Goal: Information Seeking & Learning: Learn about a topic

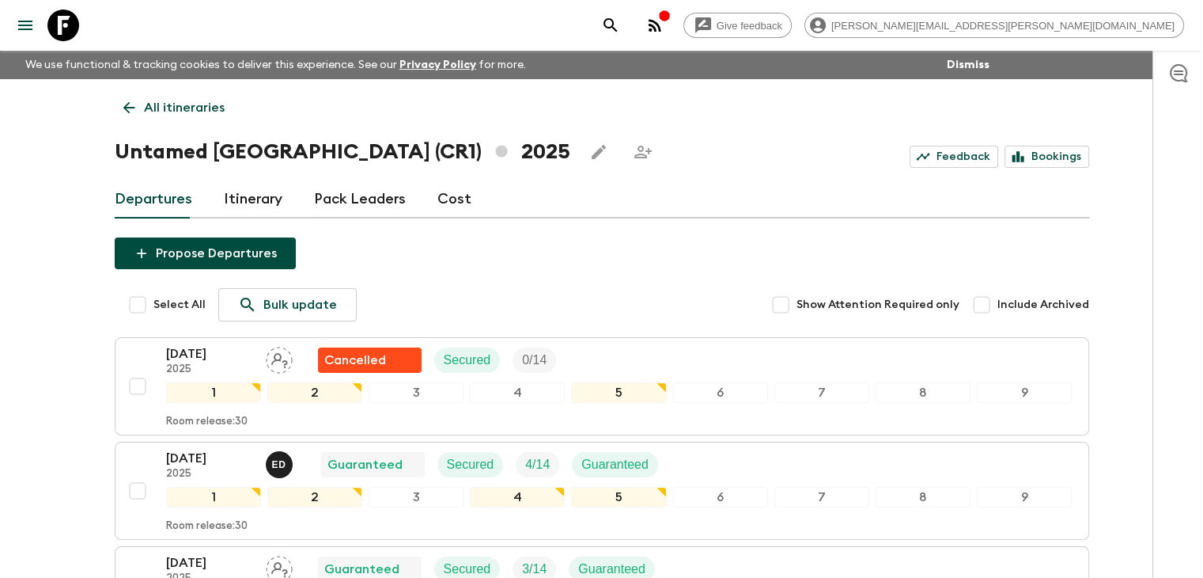
click at [123, 107] on icon at bounding box center [128, 107] width 17 height 17
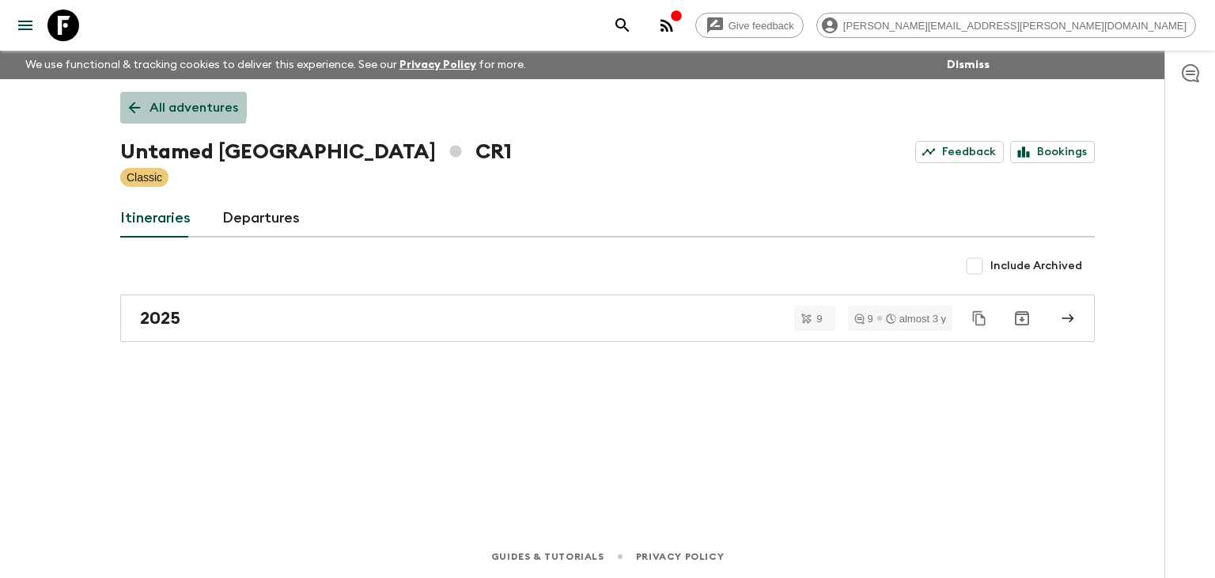
click at [124, 101] on link "All adventures" at bounding box center [183, 108] width 127 height 32
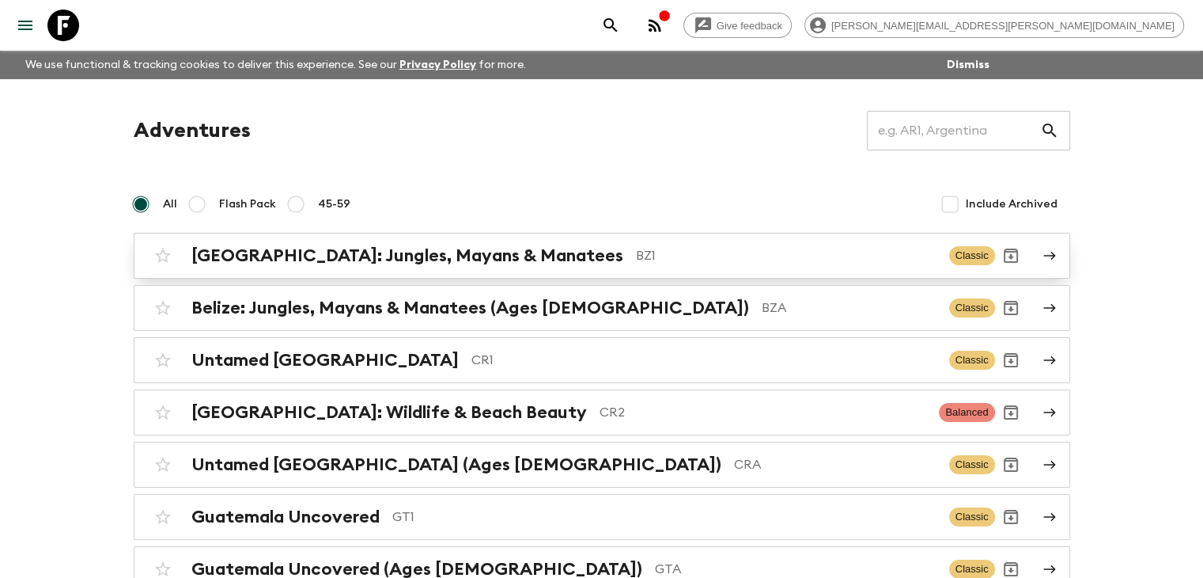
click at [327, 261] on h2 "[GEOGRAPHIC_DATA]: Jungles, Mayans & Manatees" at bounding box center [407, 255] width 432 height 21
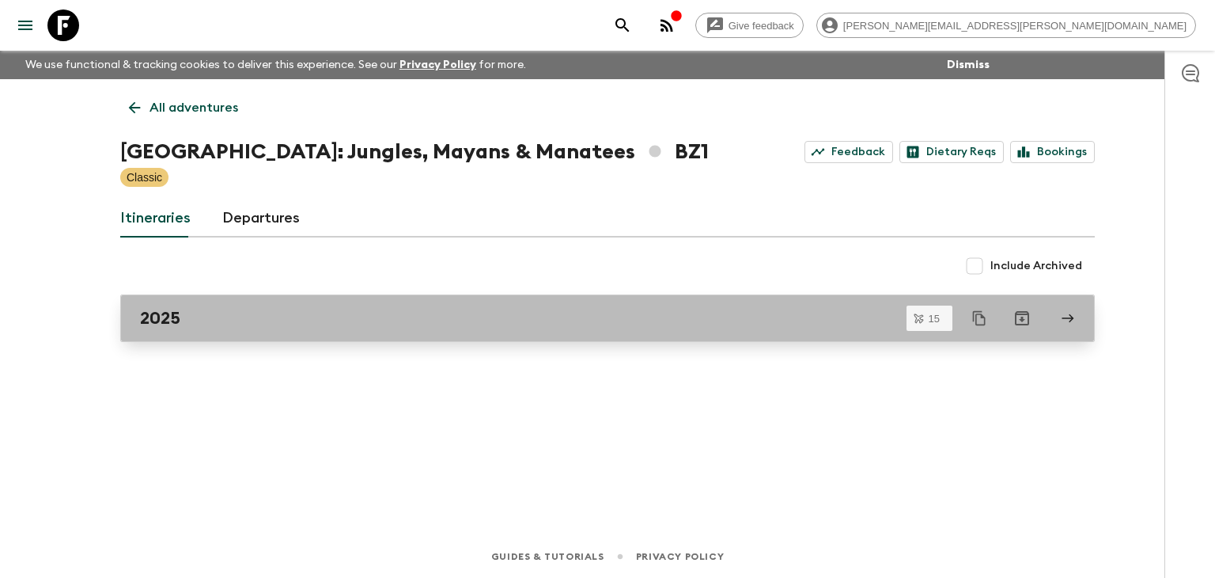
click at [285, 333] on link "2025" at bounding box center [607, 317] width 975 height 47
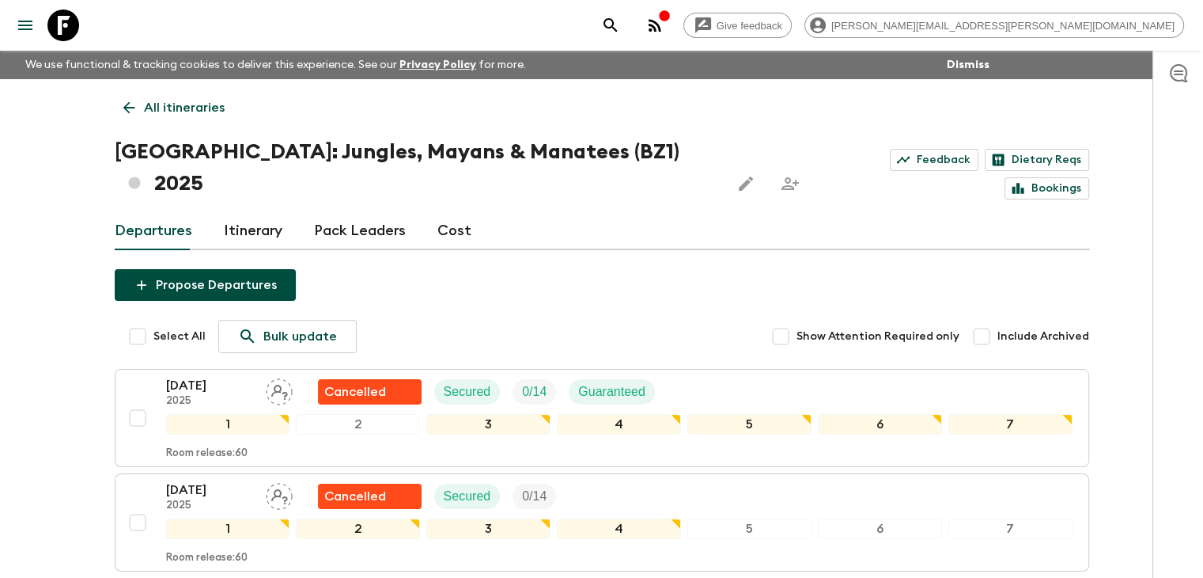
click at [118, 100] on link "All itineraries" at bounding box center [174, 108] width 119 height 32
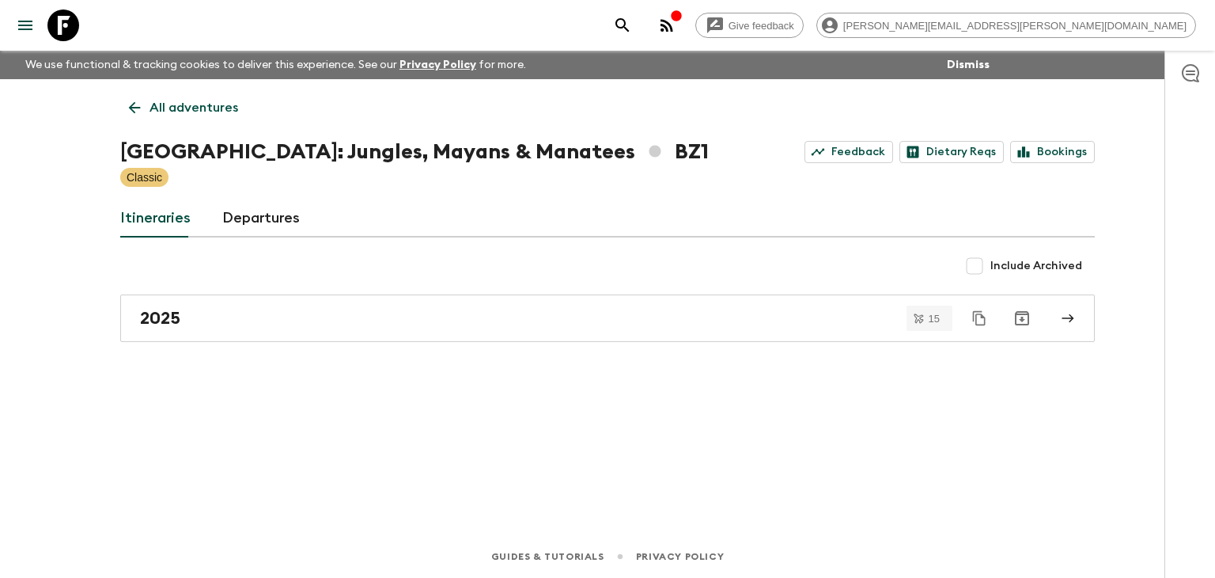
click at [150, 98] on p "All adventures" at bounding box center [194, 107] width 89 height 19
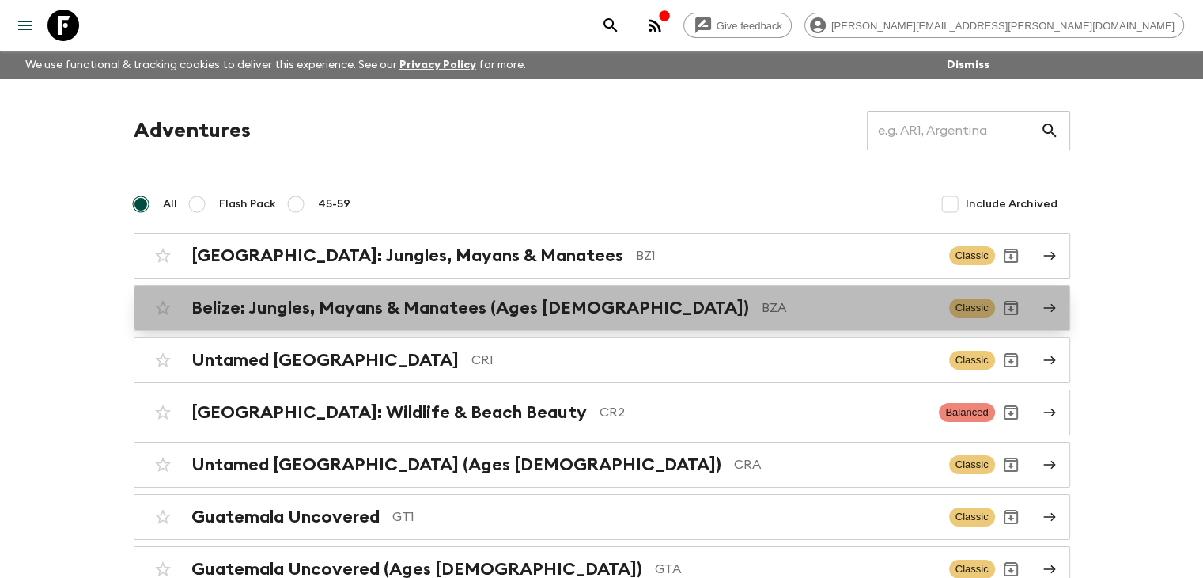
click at [329, 313] on h2 "Belize: Jungles, Mayans & Manatees (Ages [DEMOGRAPHIC_DATA])" at bounding box center [470, 307] width 558 height 21
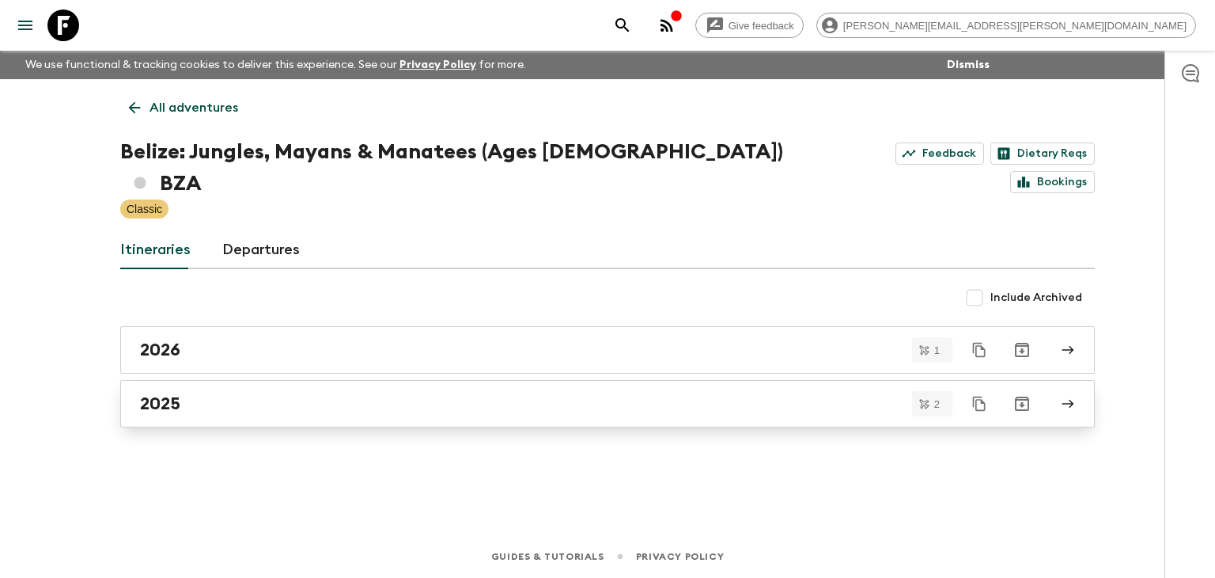
click at [316, 393] on div "2025" at bounding box center [592, 403] width 905 height 21
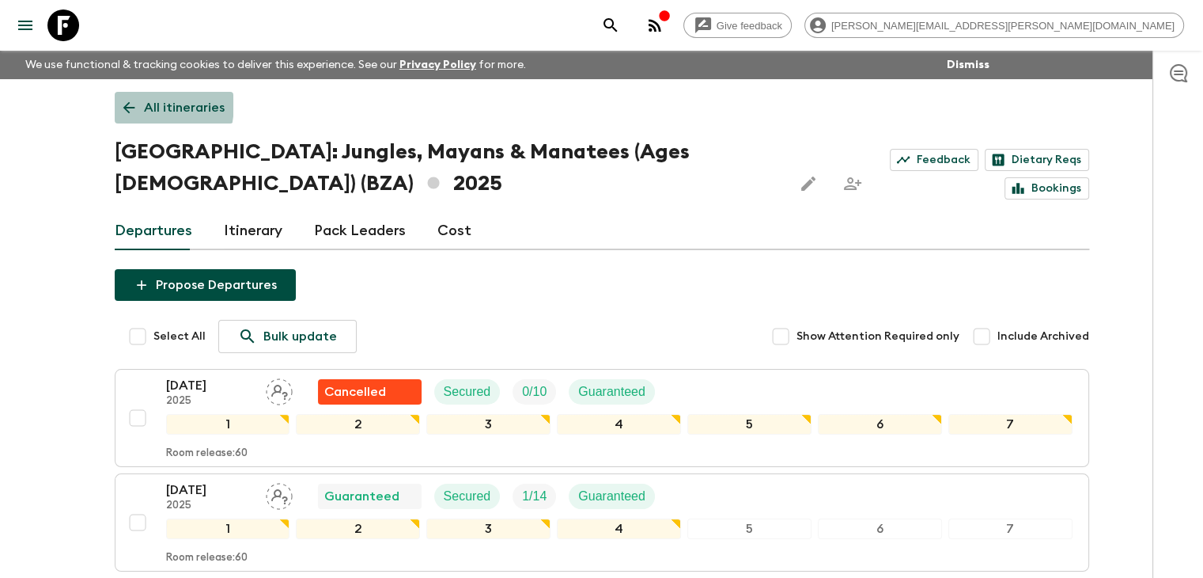
click at [123, 103] on icon at bounding box center [128, 107] width 17 height 17
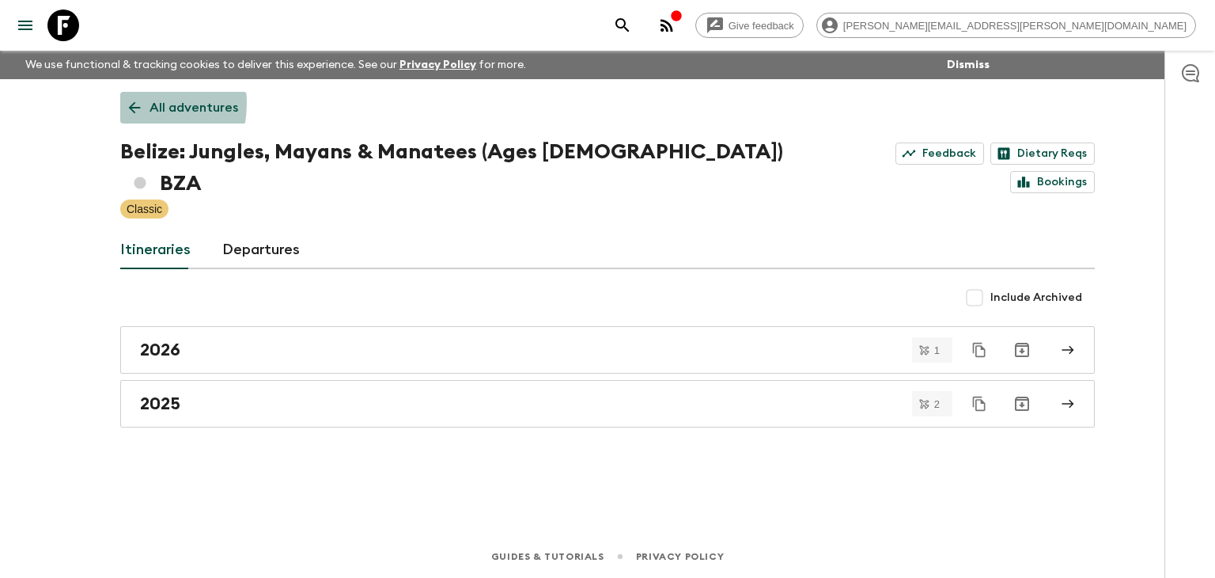
click at [123, 103] on link "All adventures" at bounding box center [183, 108] width 127 height 32
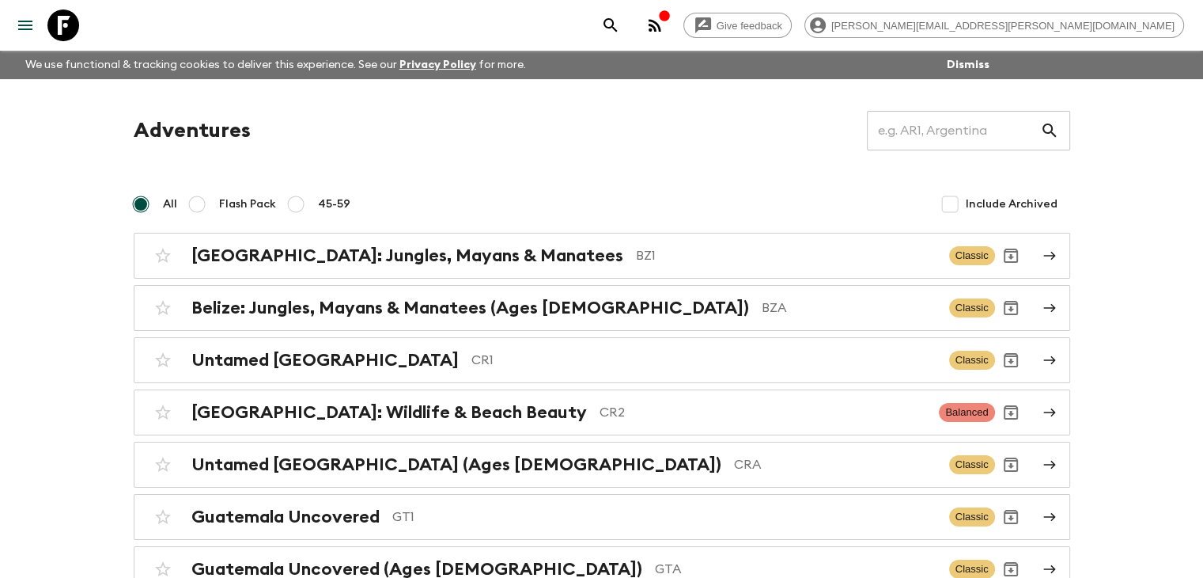
scroll to position [79, 0]
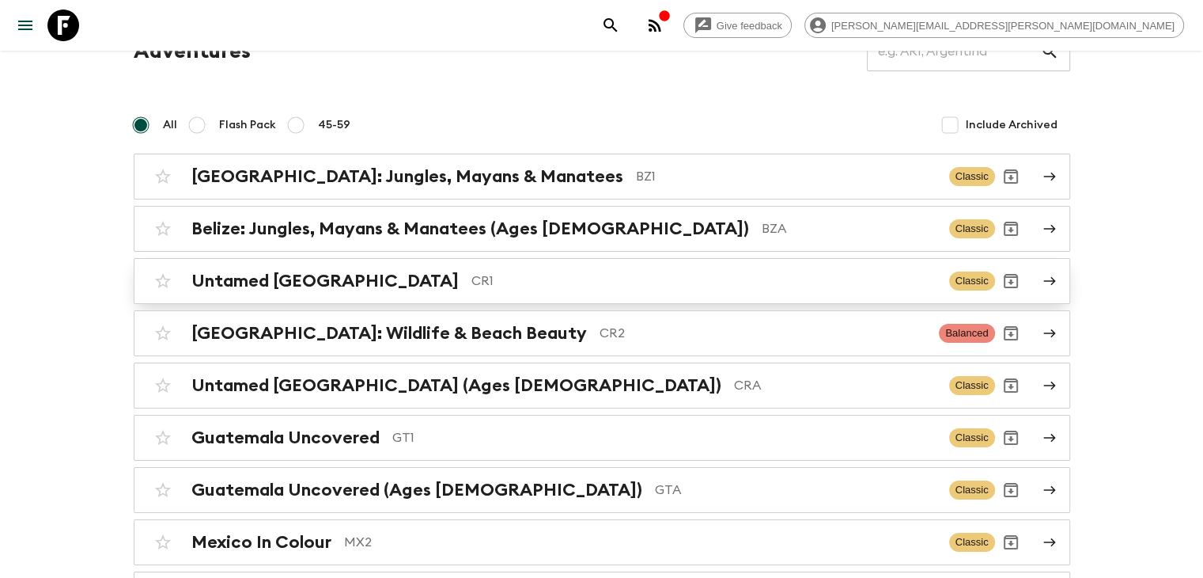
click at [214, 278] on h2 "Untamed [GEOGRAPHIC_DATA]" at bounding box center [324, 281] width 267 height 21
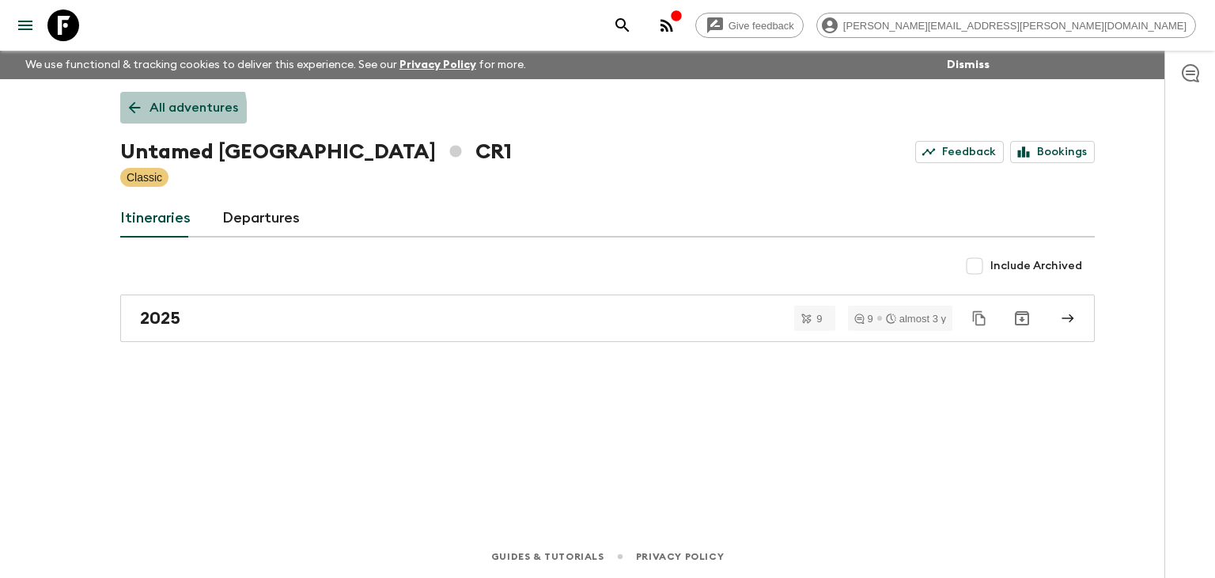
click at [134, 116] on icon at bounding box center [134, 107] width 17 height 17
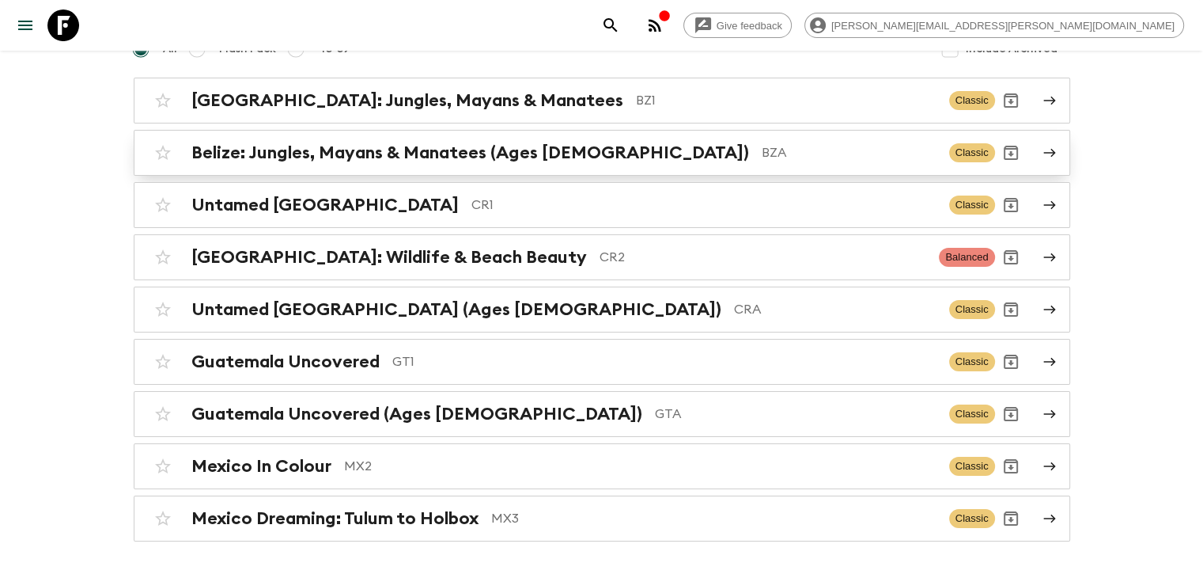
scroll to position [158, 0]
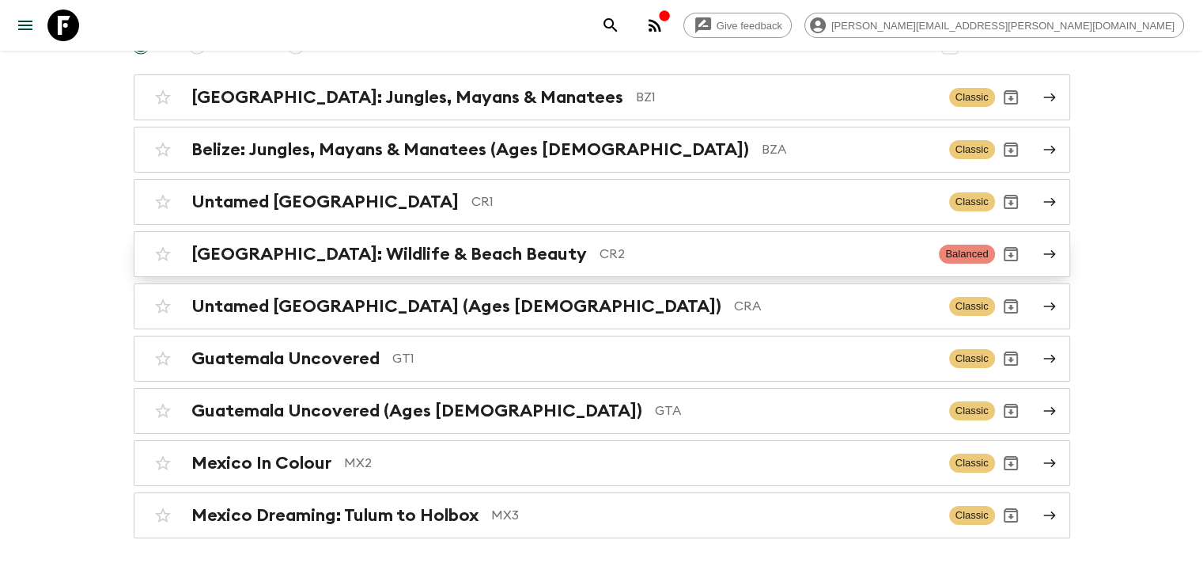
click at [260, 248] on h2 "[GEOGRAPHIC_DATA]: Wildlife & Beach Beauty" at bounding box center [389, 254] width 396 height 21
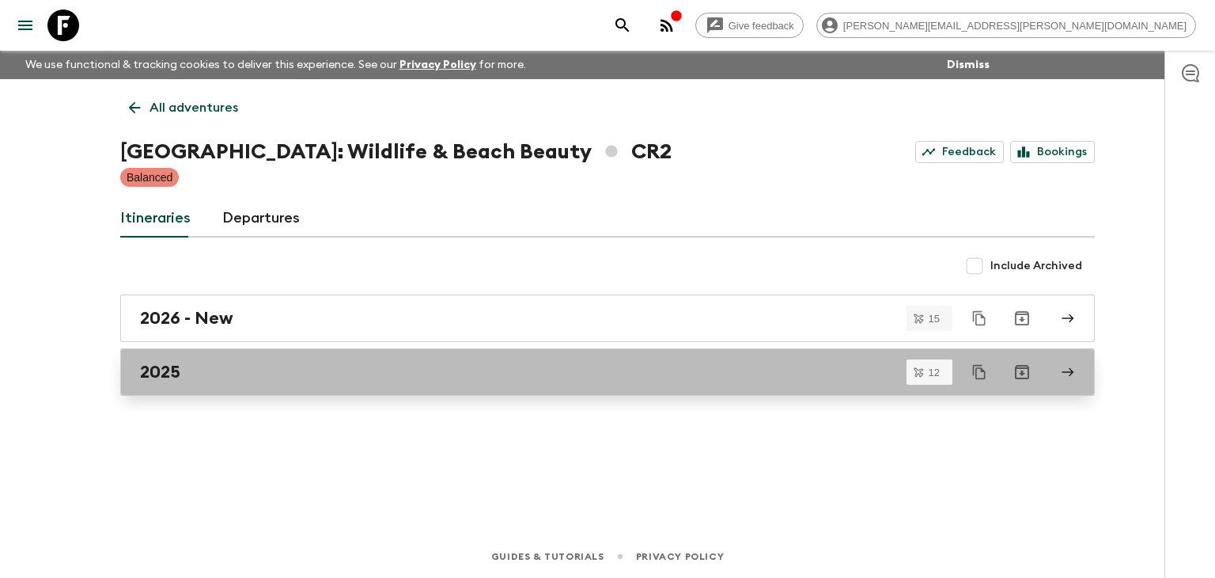
click at [185, 371] on div "2025" at bounding box center [592, 372] width 905 height 21
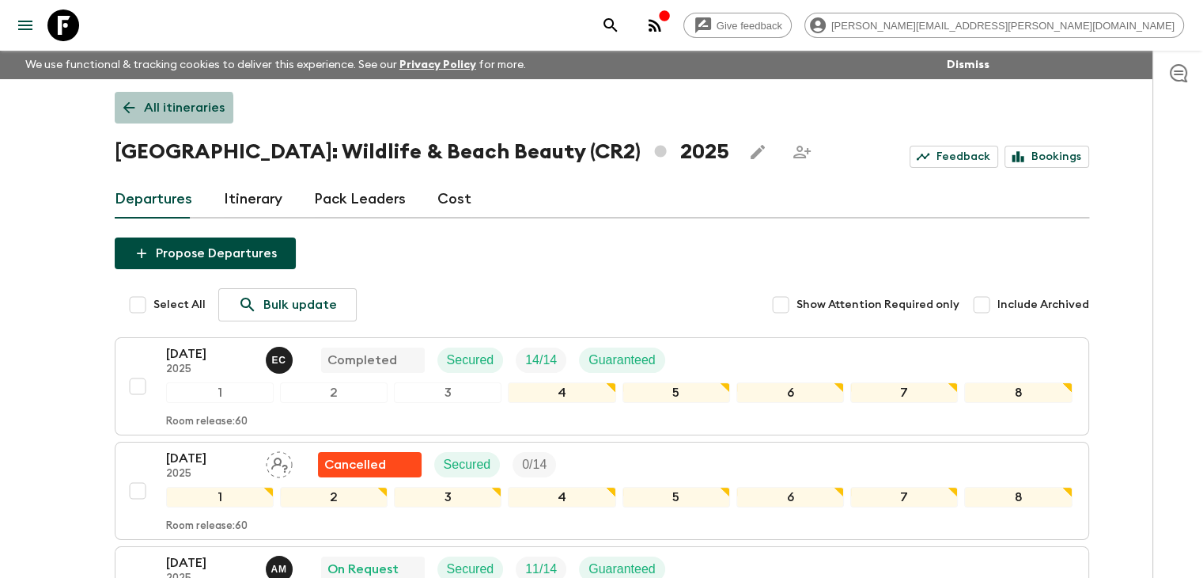
click at [127, 114] on icon at bounding box center [128, 107] width 17 height 17
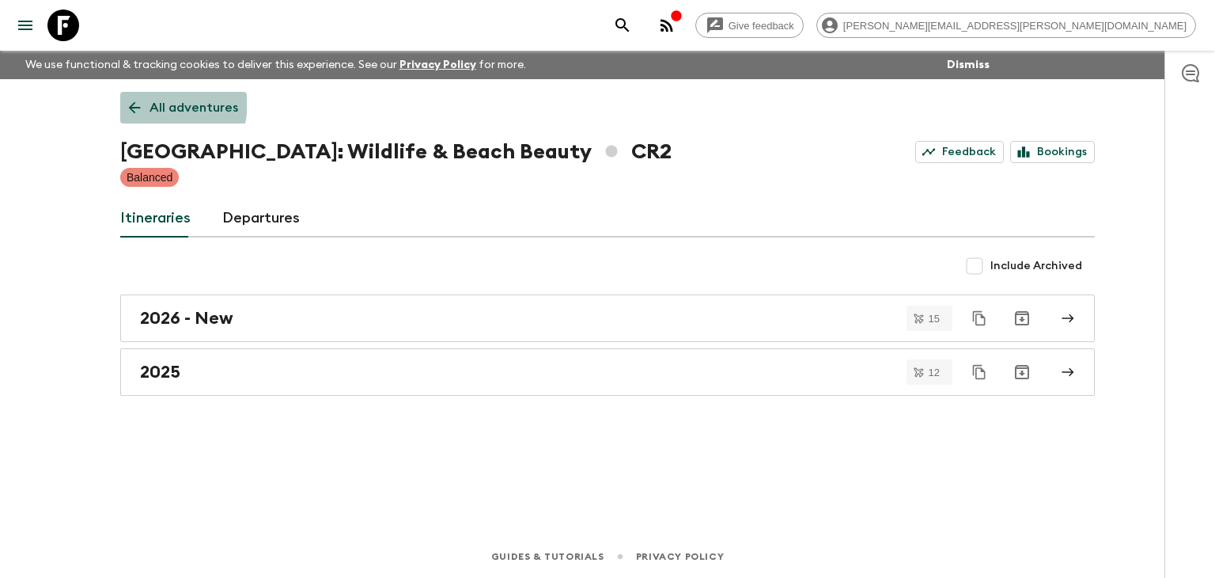
click at [124, 100] on link "All adventures" at bounding box center [183, 108] width 127 height 32
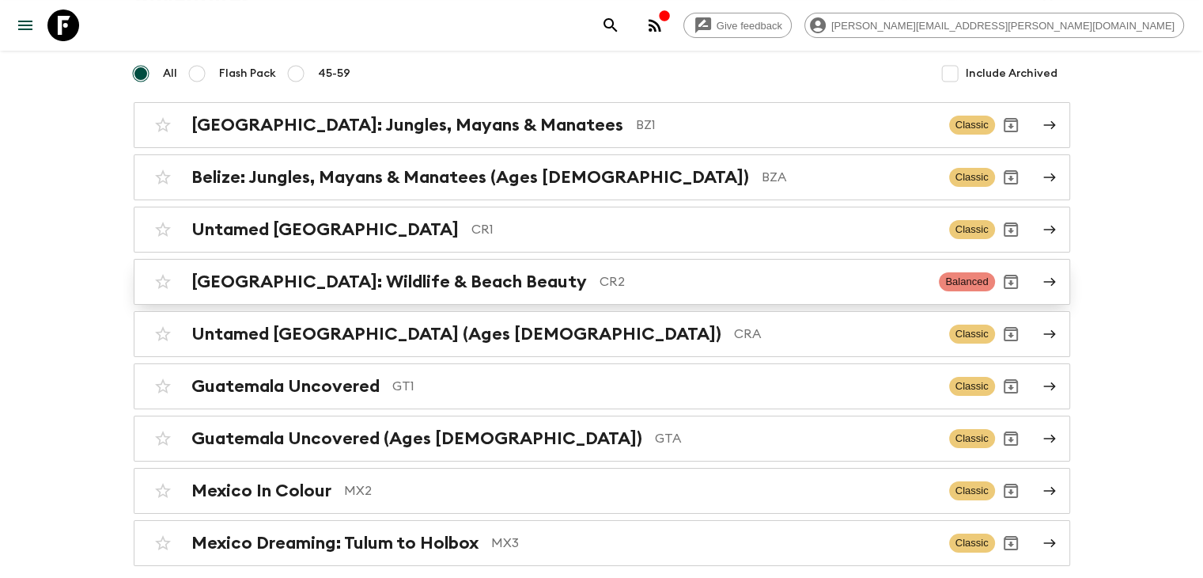
scroll to position [158, 0]
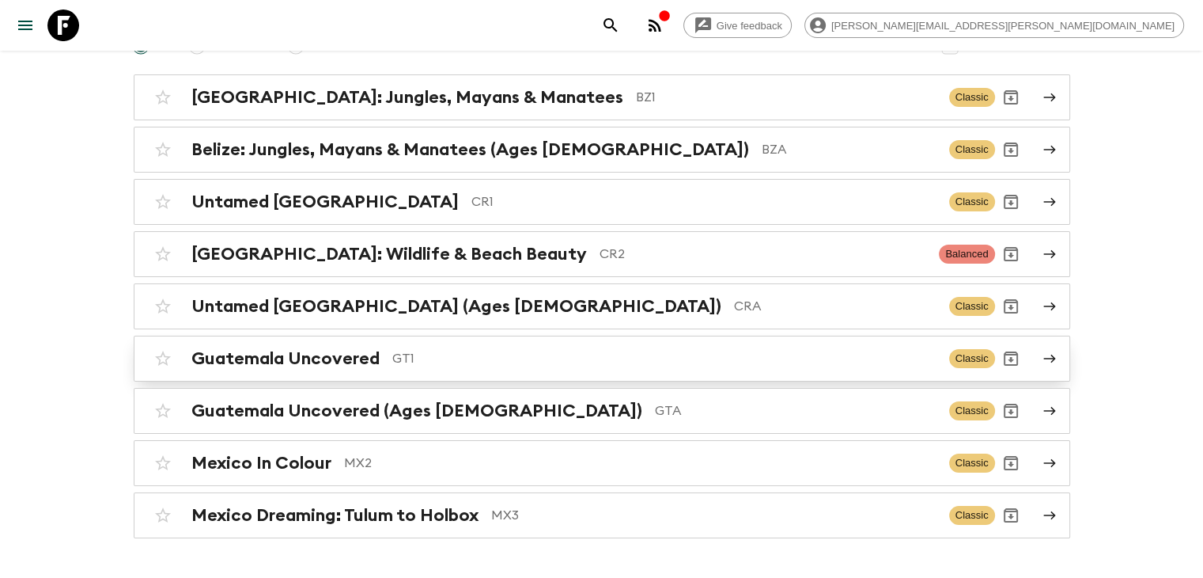
click at [291, 354] on h2 "Guatemala Uncovered" at bounding box center [285, 358] width 188 height 21
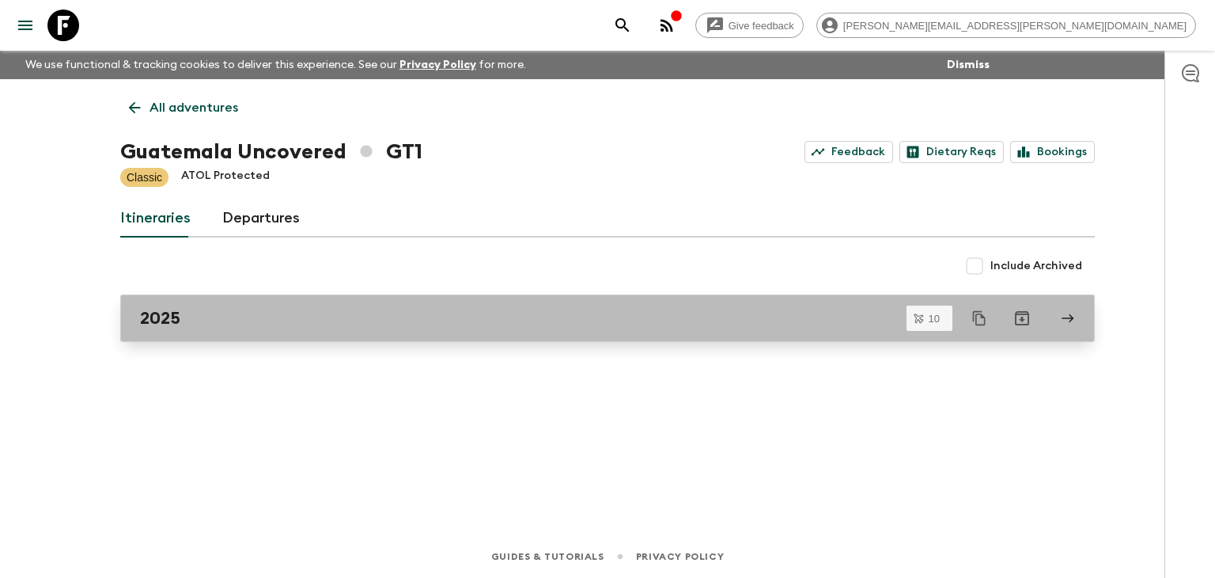
click at [288, 339] on link "2025" at bounding box center [607, 317] width 975 height 47
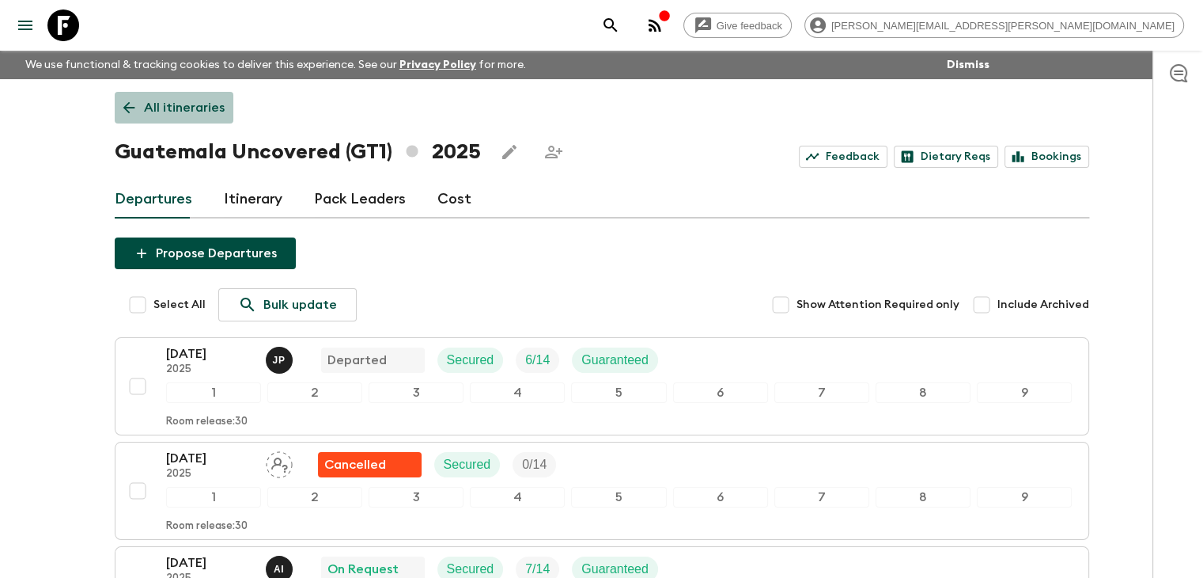
click at [152, 93] on link "All itineraries" at bounding box center [174, 108] width 119 height 32
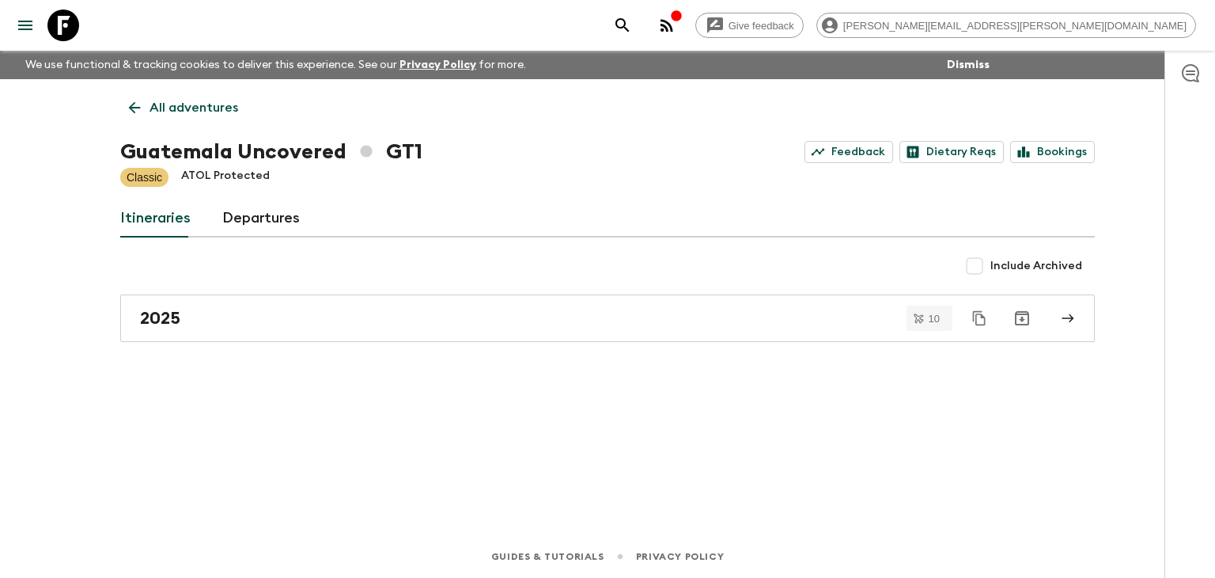
click at [132, 97] on link "All adventures" at bounding box center [183, 108] width 127 height 32
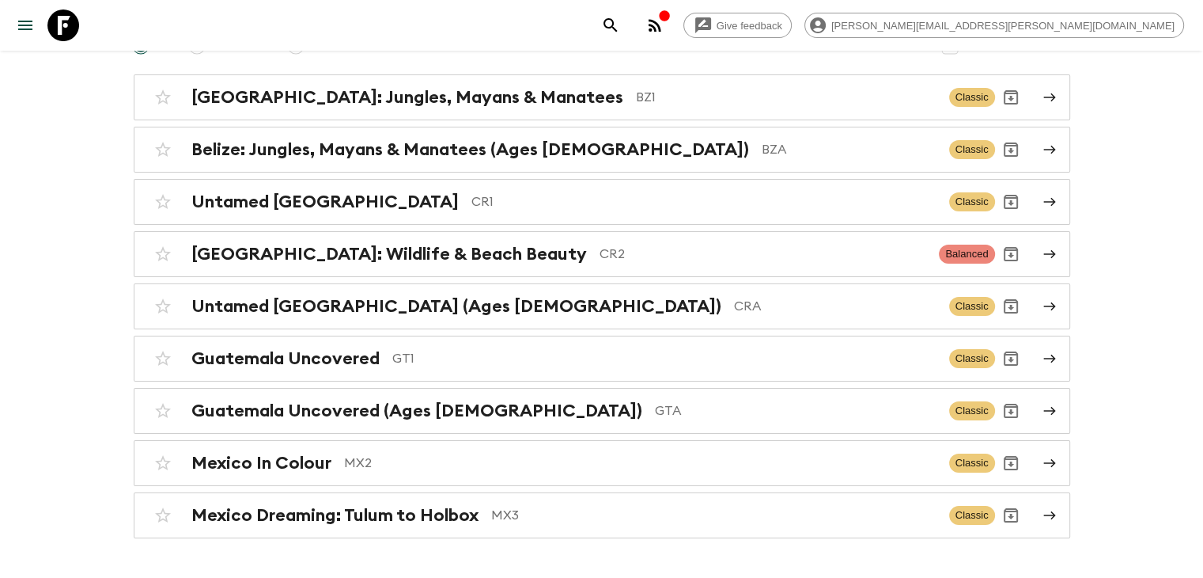
scroll to position [203, 0]
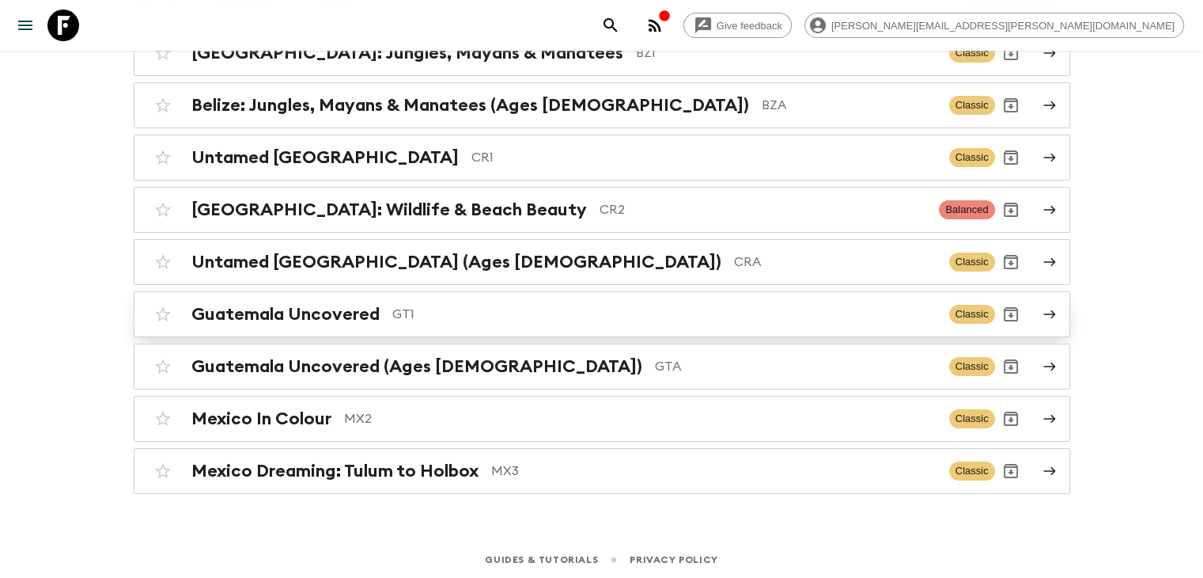
click at [275, 318] on h2 "Guatemala Uncovered" at bounding box center [285, 314] width 188 height 21
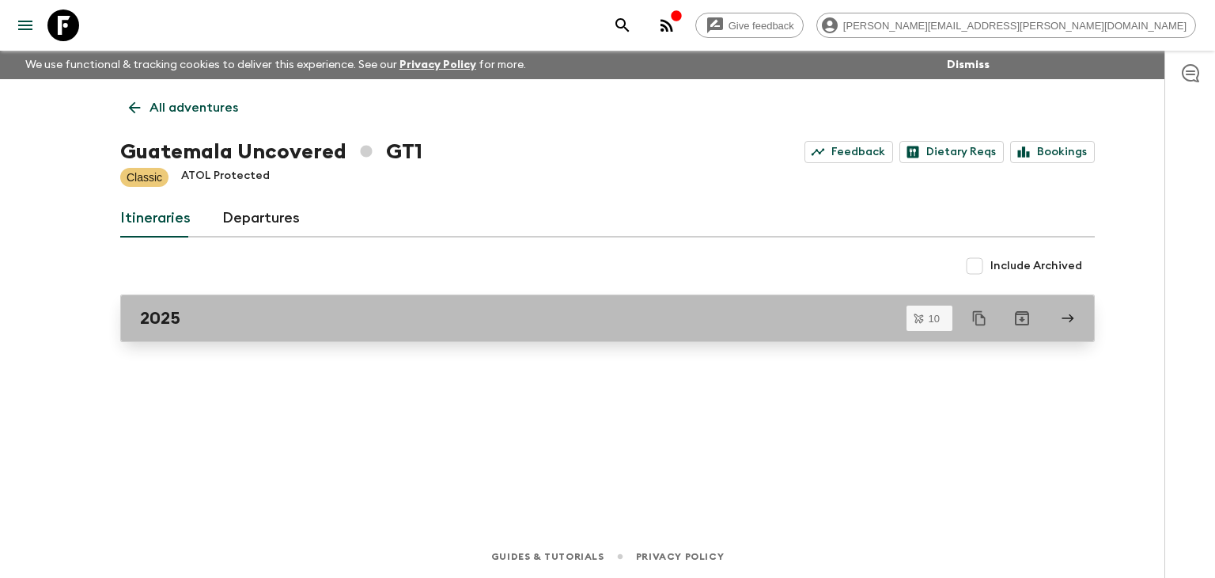
click at [199, 252] on div "All adventures Guatemala Uncovered GT1 Feedback Dietary Reqs Bookings Classic A…" at bounding box center [607, 284] width 1013 height 411
click at [216, 331] on link "2025" at bounding box center [607, 317] width 975 height 47
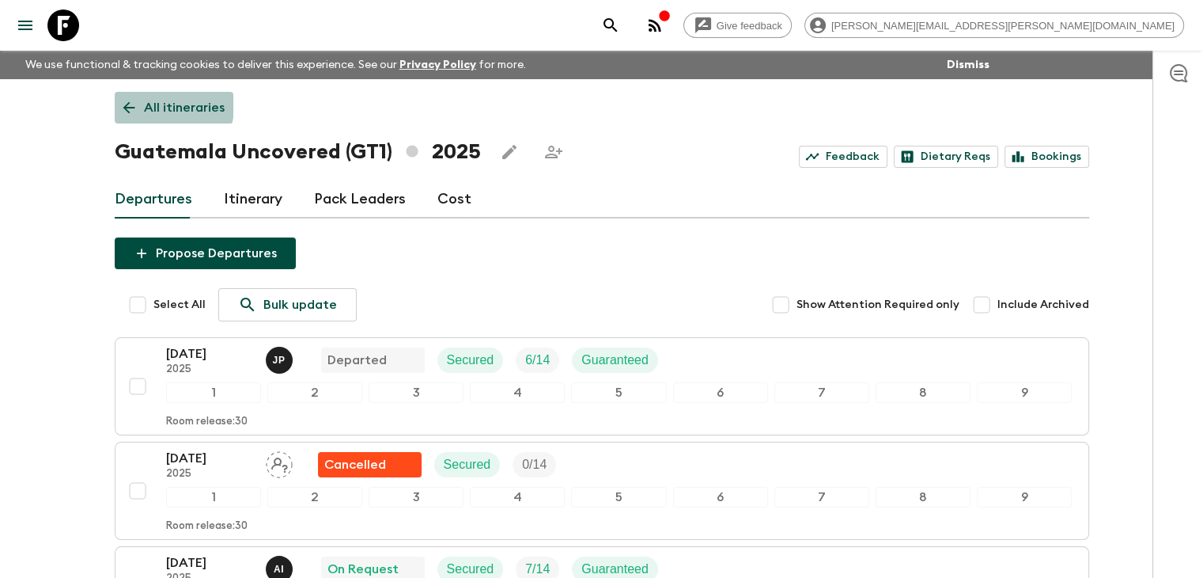
click at [124, 98] on link "All itineraries" at bounding box center [174, 108] width 119 height 32
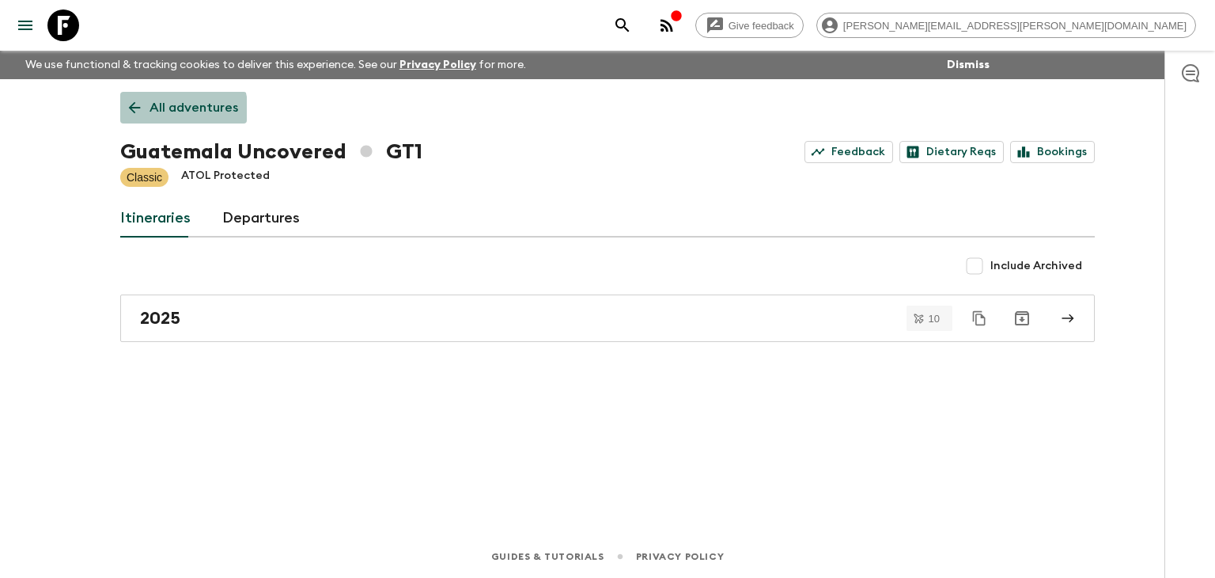
click at [147, 115] on link "All adventures" at bounding box center [183, 108] width 127 height 32
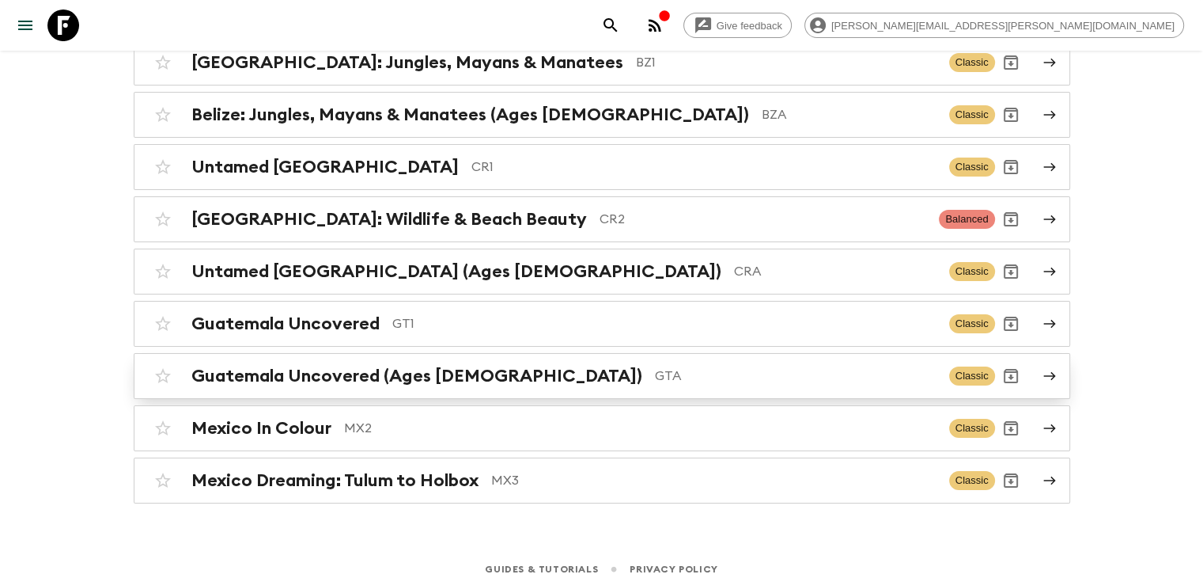
scroll to position [203, 0]
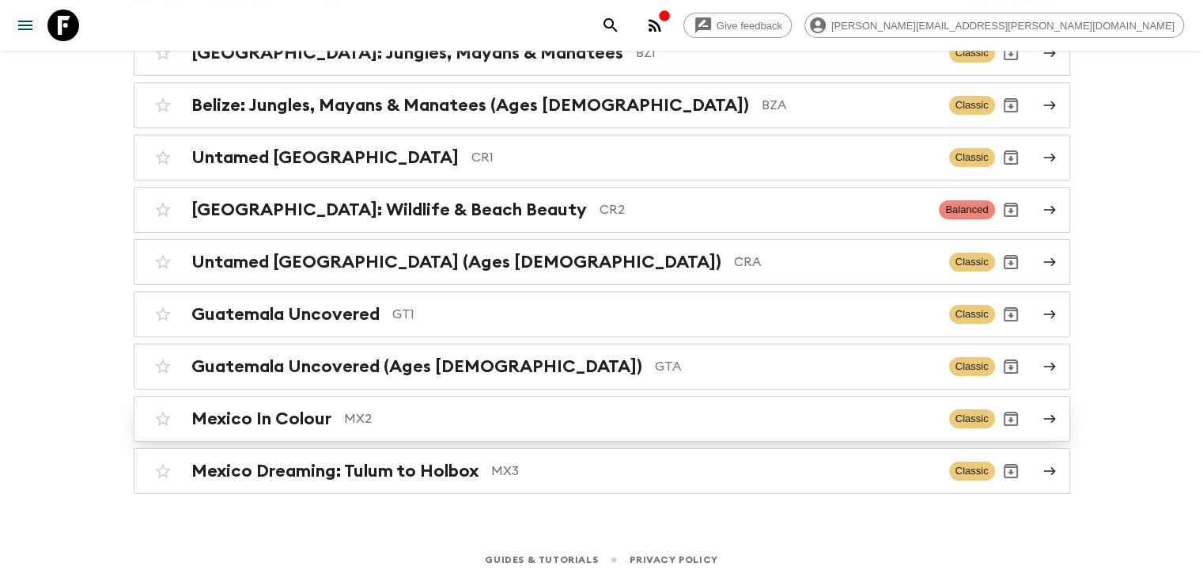
click at [293, 412] on h2 "Mexico In Colour" at bounding box center [261, 418] width 140 height 21
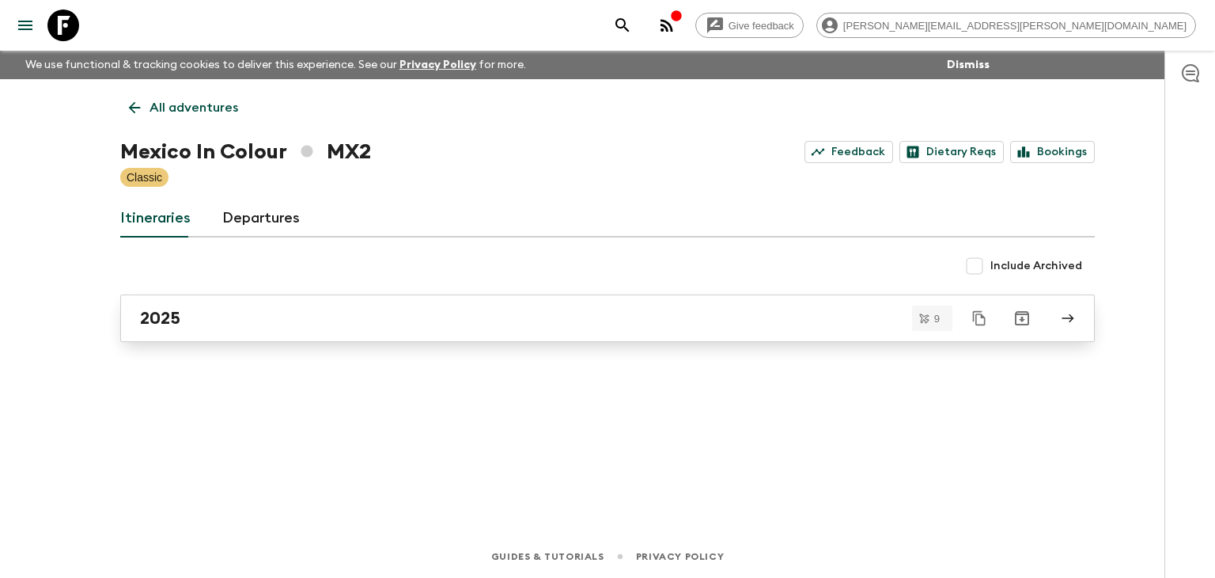
click at [237, 317] on div "2025" at bounding box center [592, 318] width 905 height 21
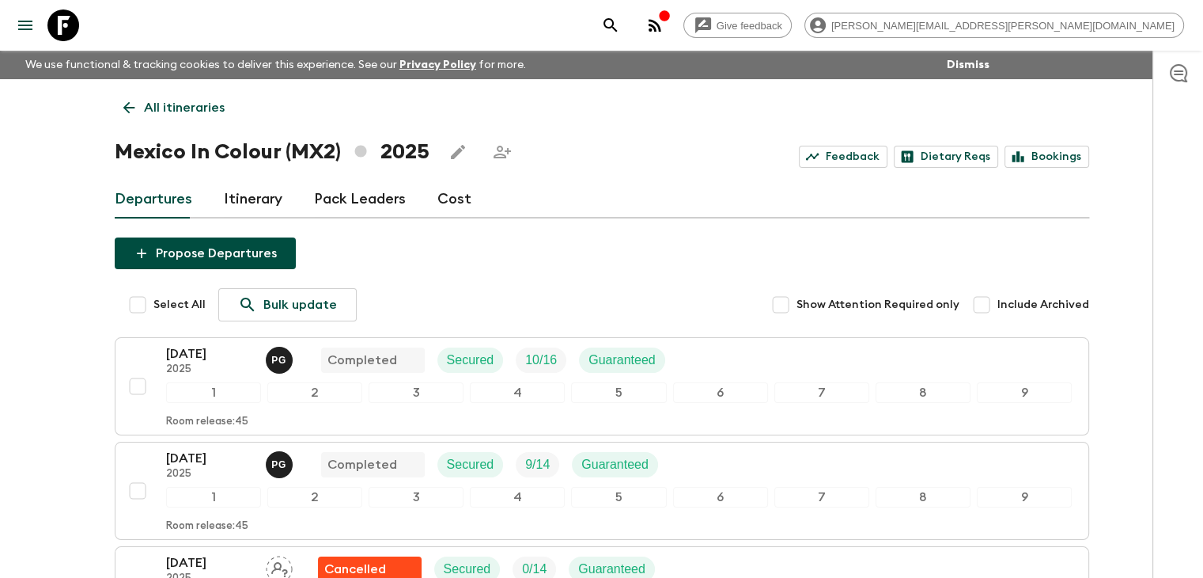
click at [139, 107] on link "All itineraries" at bounding box center [174, 108] width 119 height 32
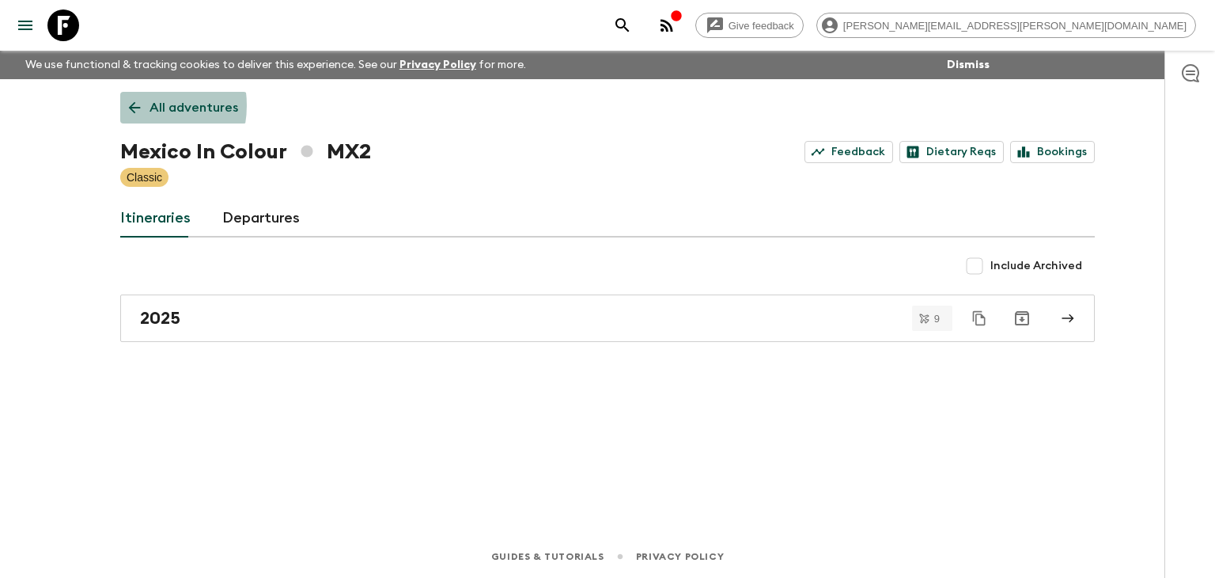
click at [133, 105] on icon at bounding box center [135, 108] width 12 height 12
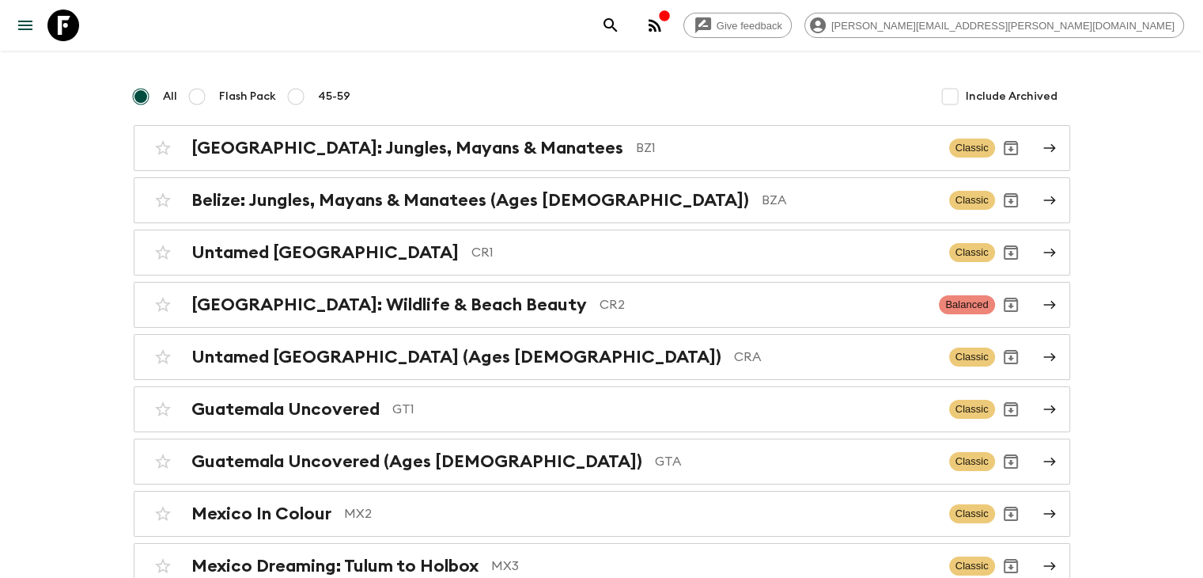
scroll to position [203, 0]
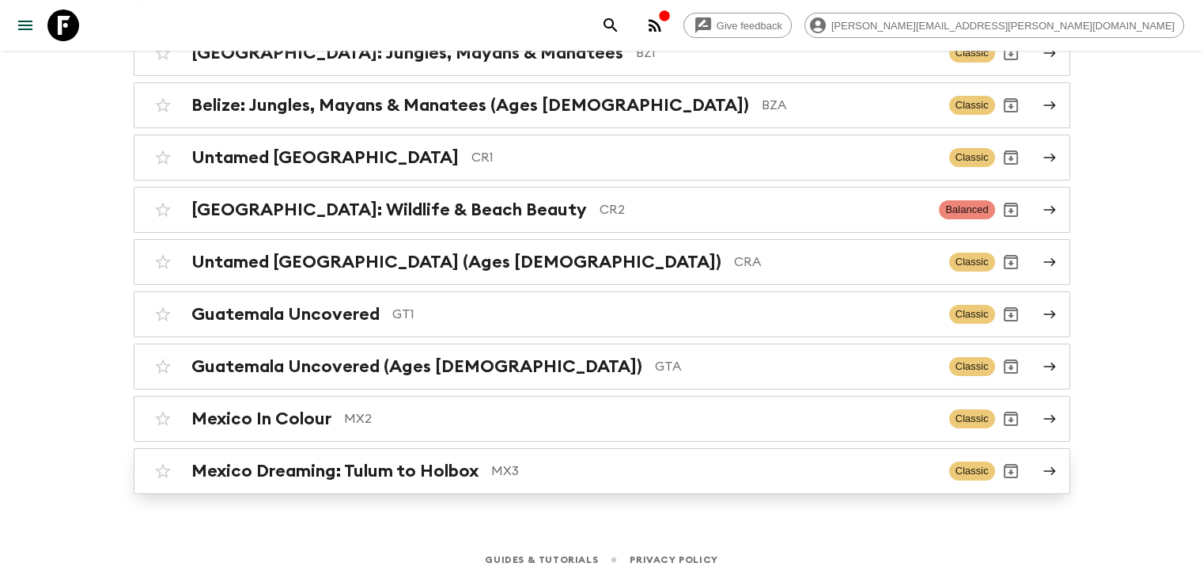
click at [263, 470] on h2 "Mexico Dreaming: Tulum to Holbox" at bounding box center [334, 470] width 287 height 21
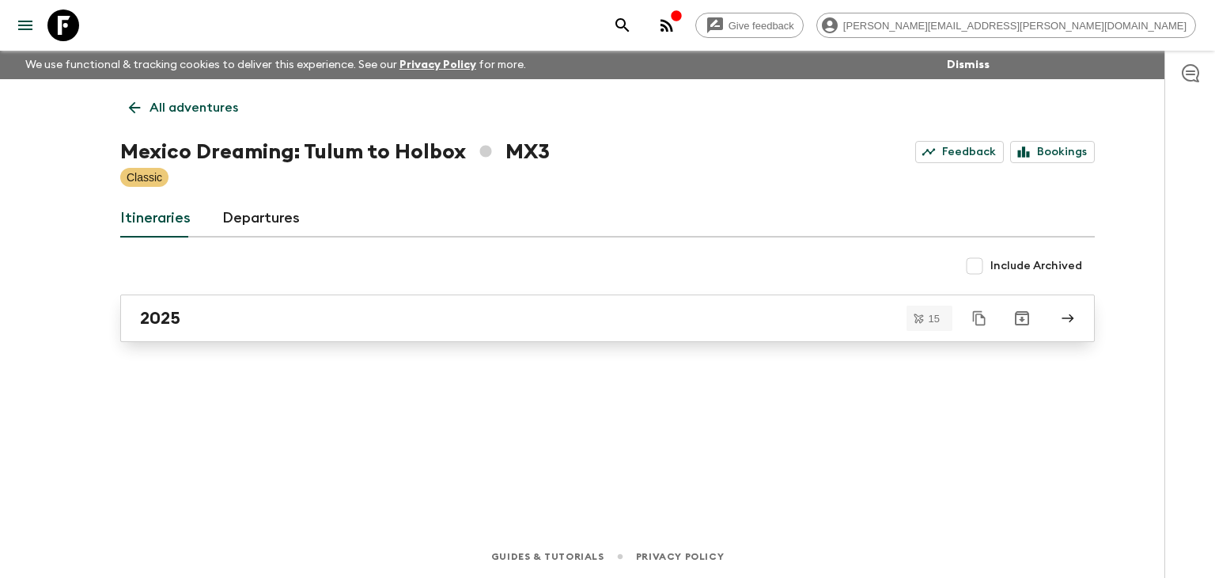
click at [218, 308] on div "2025" at bounding box center [592, 318] width 905 height 21
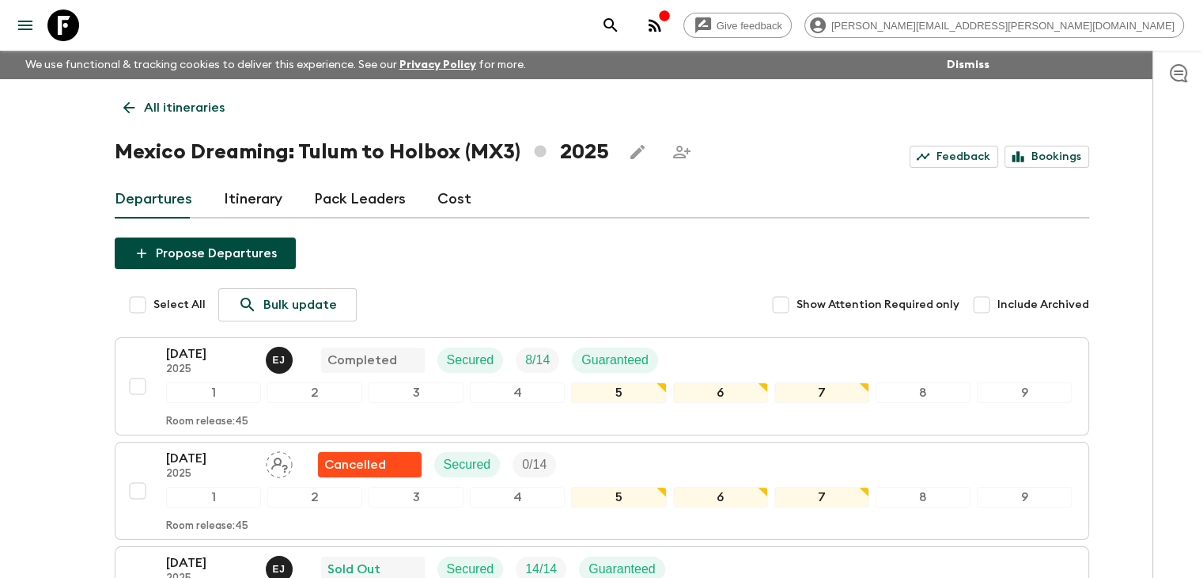
click at [129, 105] on icon at bounding box center [128, 107] width 17 height 17
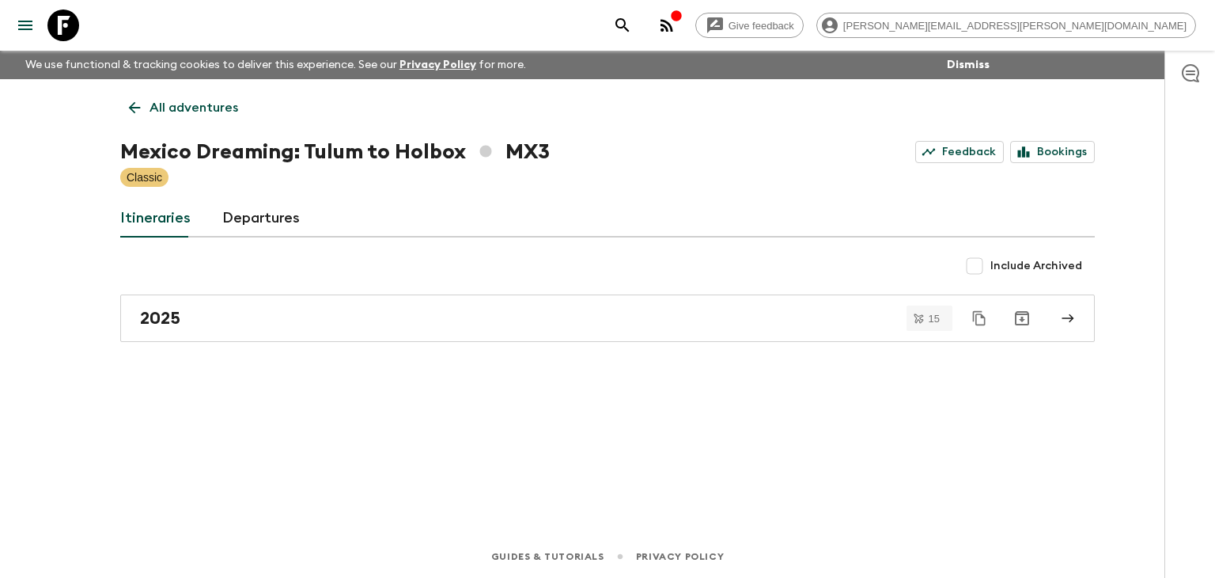
click at [133, 108] on icon at bounding box center [134, 107] width 17 height 17
